Goal: Check status: Check status

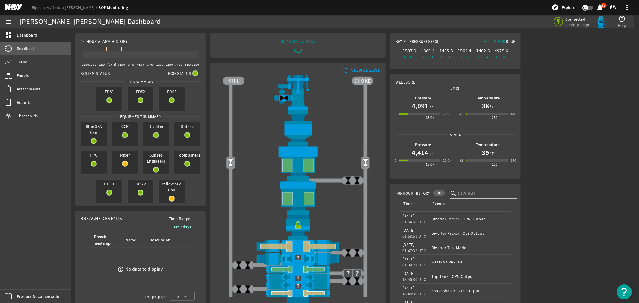
click at [22, 46] on span "Readback" at bounding box center [26, 49] width 18 height 6
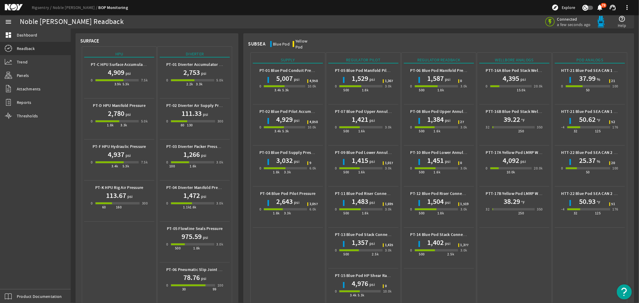
click at [11, 6] on mat-icon at bounding box center [18, 7] width 27 height 7
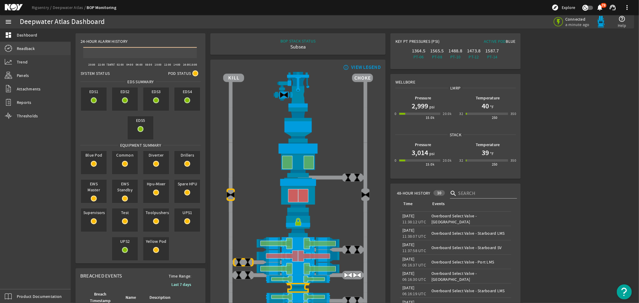
click at [25, 50] on span "Readback" at bounding box center [26, 49] width 18 height 6
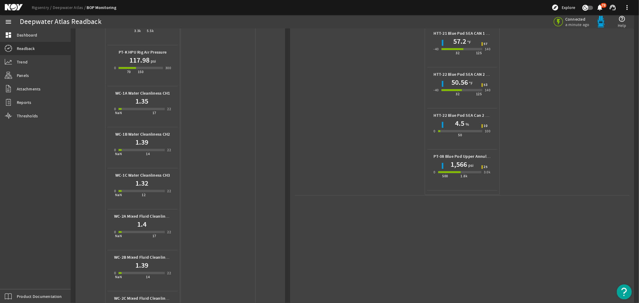
scroll to position [233, 0]
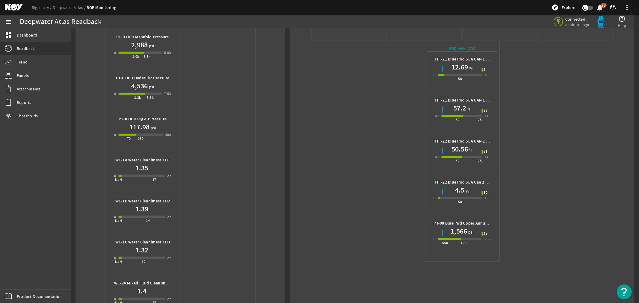
click at [11, 6] on mat-icon at bounding box center [18, 7] width 27 height 7
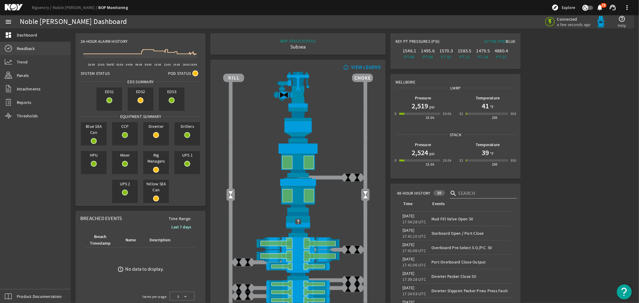
click at [19, 47] on span "Readback" at bounding box center [26, 49] width 18 height 6
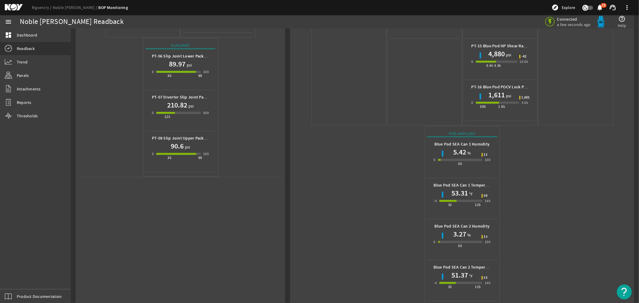
scroll to position [237, 0]
